Goal: Transaction & Acquisition: Purchase product/service

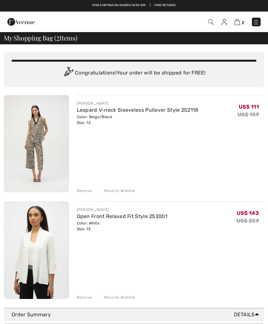
click at [120, 187] on div "Remove Move to Wishlist" at bounding box center [171, 190] width 188 height 7
click at [124, 189] on div "Move to Wishlist" at bounding box center [117, 191] width 37 height 6
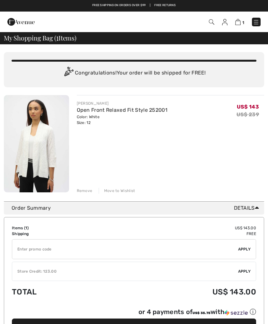
click at [68, 245] on input "TEXT" at bounding box center [125, 249] width 226 height 19
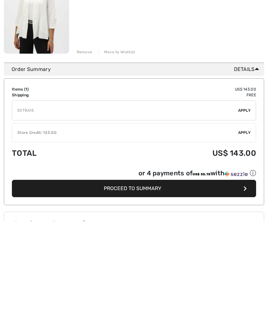
type input "EXTRA15"
click at [243, 211] on span "Apply" at bounding box center [244, 214] width 13 height 6
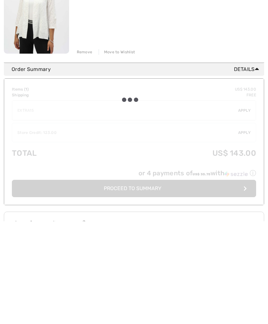
scroll to position [139, 0]
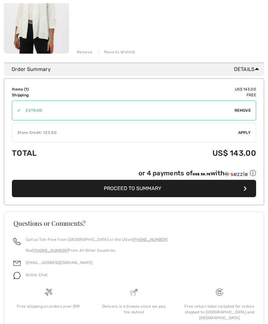
click at [240, 132] on span "Apply" at bounding box center [244, 133] width 13 height 6
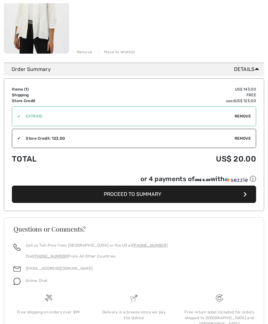
click at [129, 193] on span "Proceed to Summary" at bounding box center [133, 194] width 58 height 6
click at [132, 190] on button "Proceed to Summary" at bounding box center [134, 194] width 244 height 17
click at [142, 194] on span "Proceed to Summary" at bounding box center [133, 194] width 58 height 6
click at [242, 197] on button "Proceed to Summary" at bounding box center [134, 194] width 244 height 17
click at [129, 192] on button "Proceed to Summary" at bounding box center [134, 194] width 244 height 17
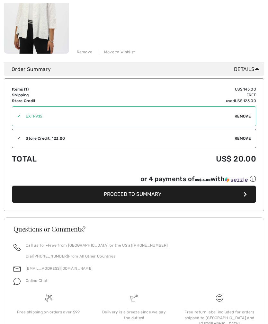
click at [127, 191] on span "Proceed to Summary" at bounding box center [133, 194] width 58 height 6
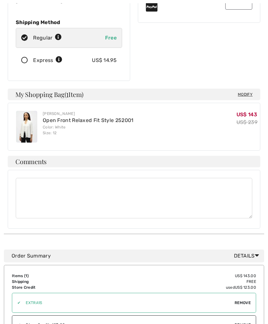
scroll to position [119, 0]
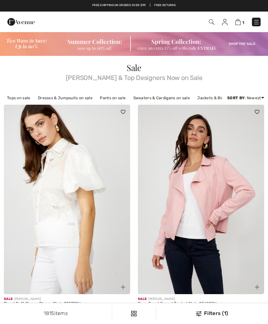
checkbox input "true"
click at [237, 20] on img at bounding box center [237, 22] width 5 height 6
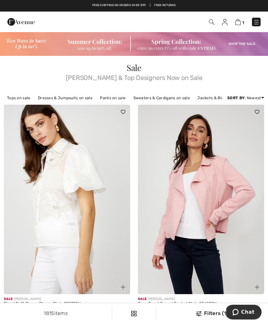
click at [239, 23] on img at bounding box center [237, 22] width 5 height 6
click at [238, 17] on div "1 Checkout" at bounding box center [188, 21] width 153 height 13
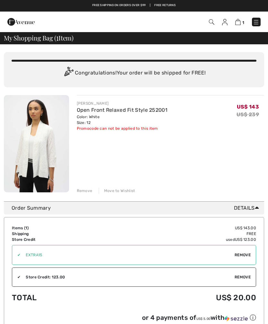
click at [240, 253] on span "Remove" at bounding box center [243, 255] width 16 height 6
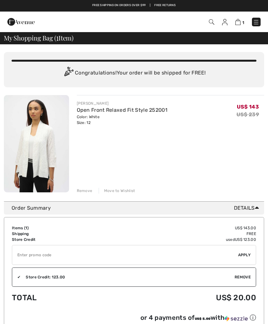
click at [40, 149] on img at bounding box center [36, 143] width 65 height 97
click at [37, 133] on img at bounding box center [36, 143] width 65 height 97
click at [36, 143] on img at bounding box center [36, 143] width 65 height 97
click at [36, 139] on img at bounding box center [36, 143] width 65 height 97
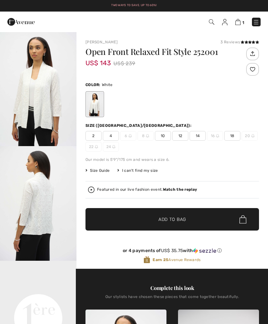
checkbox input "true"
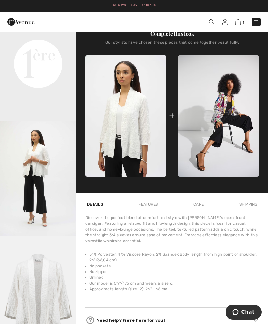
click at [57, 275] on img "4 / 4" at bounding box center [38, 293] width 77 height 115
click at [237, 20] on img at bounding box center [237, 22] width 5 height 6
click at [236, 22] on img at bounding box center [237, 22] width 5 height 6
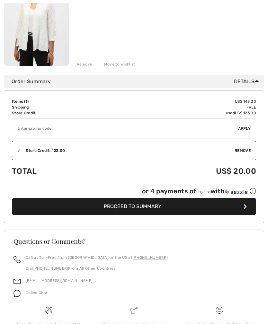
scroll to position [149, 0]
